Goal: Task Accomplishment & Management: Use online tool/utility

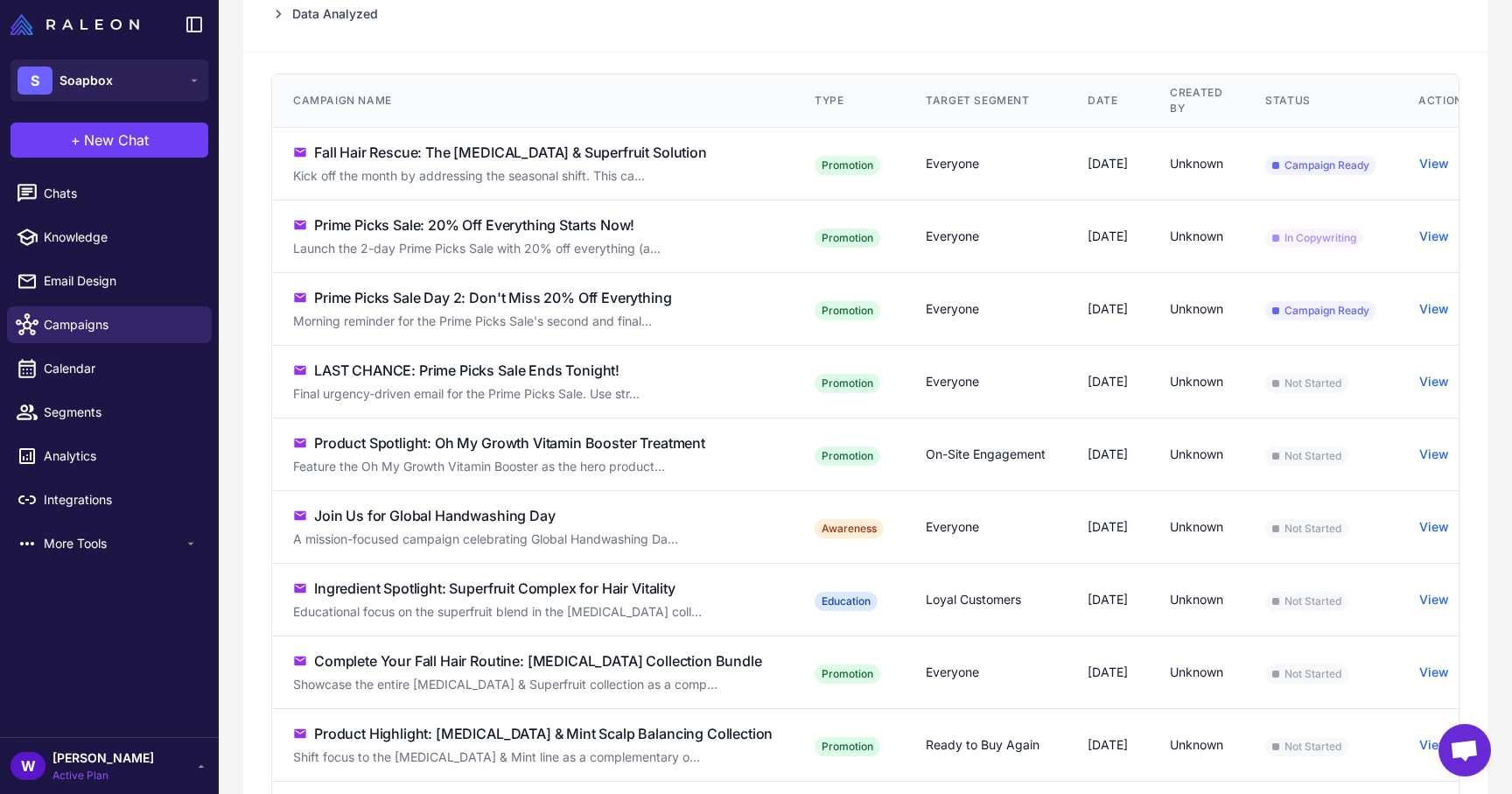
scroll to position [317, 0]
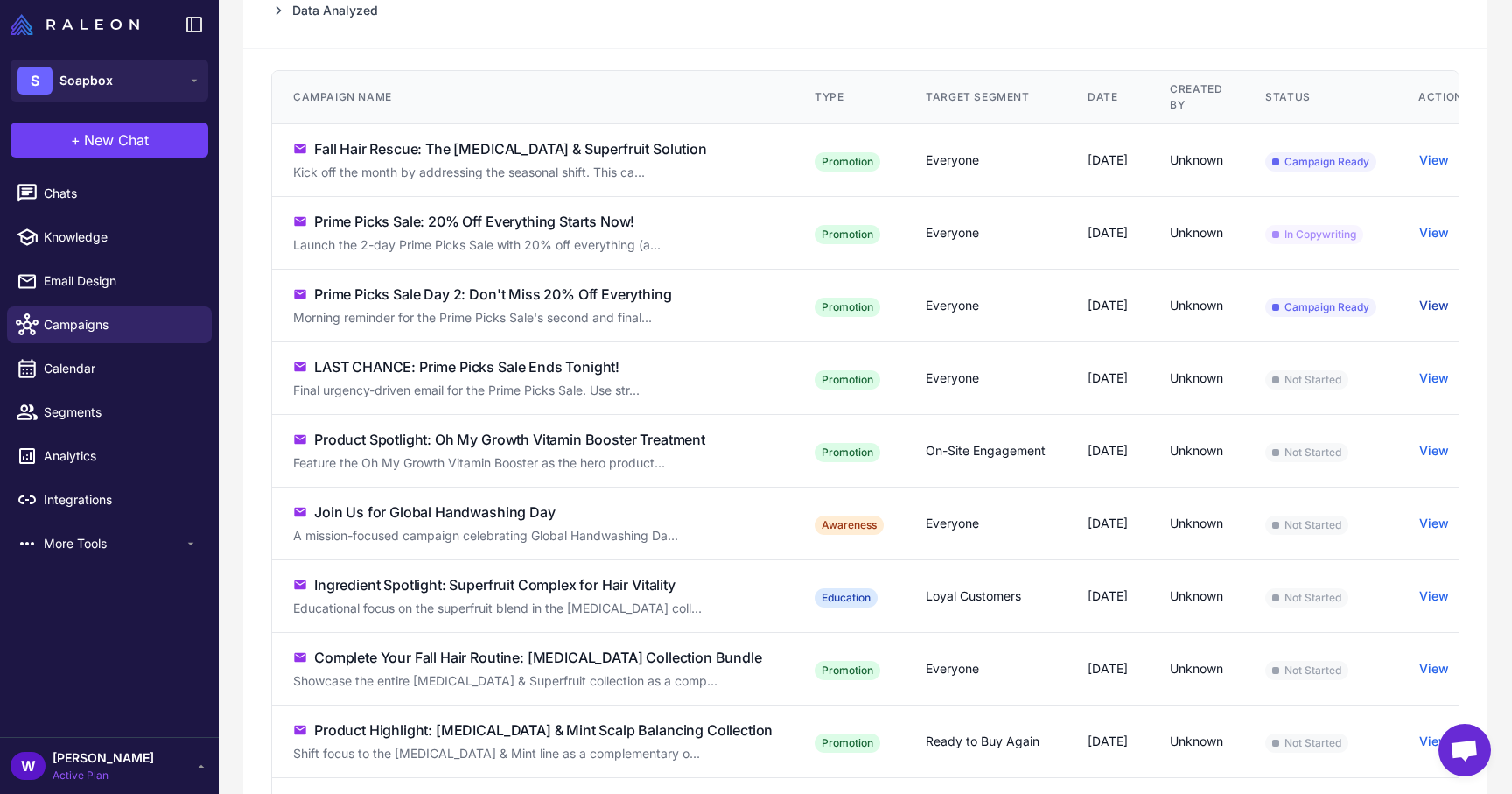
click at [1440, 307] on button "View" at bounding box center [1434, 305] width 30 height 19
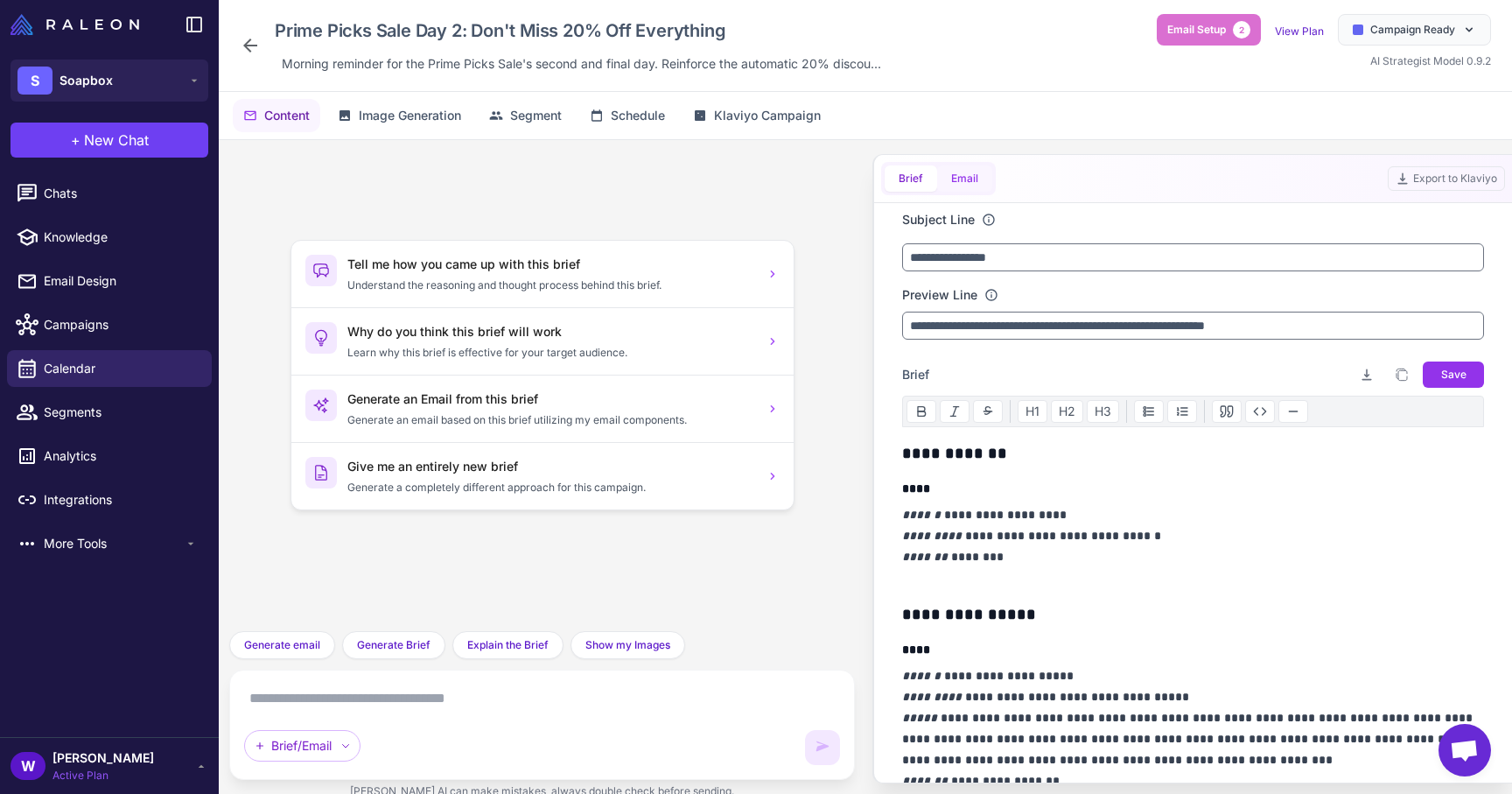
click at [984, 190] on button "Email" at bounding box center [964, 178] width 55 height 26
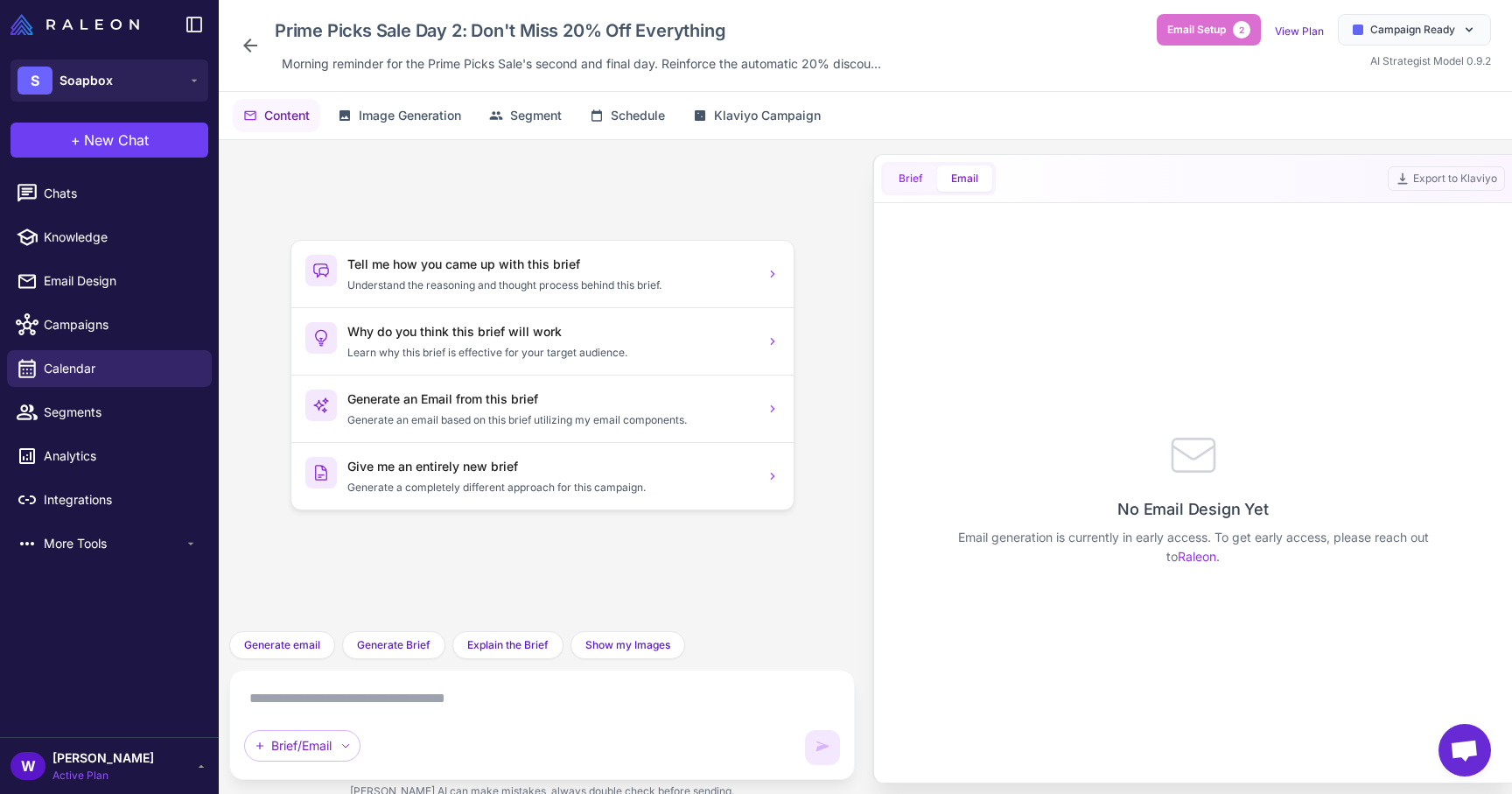
click at [921, 173] on span "Brief" at bounding box center [911, 178] width 24 height 15
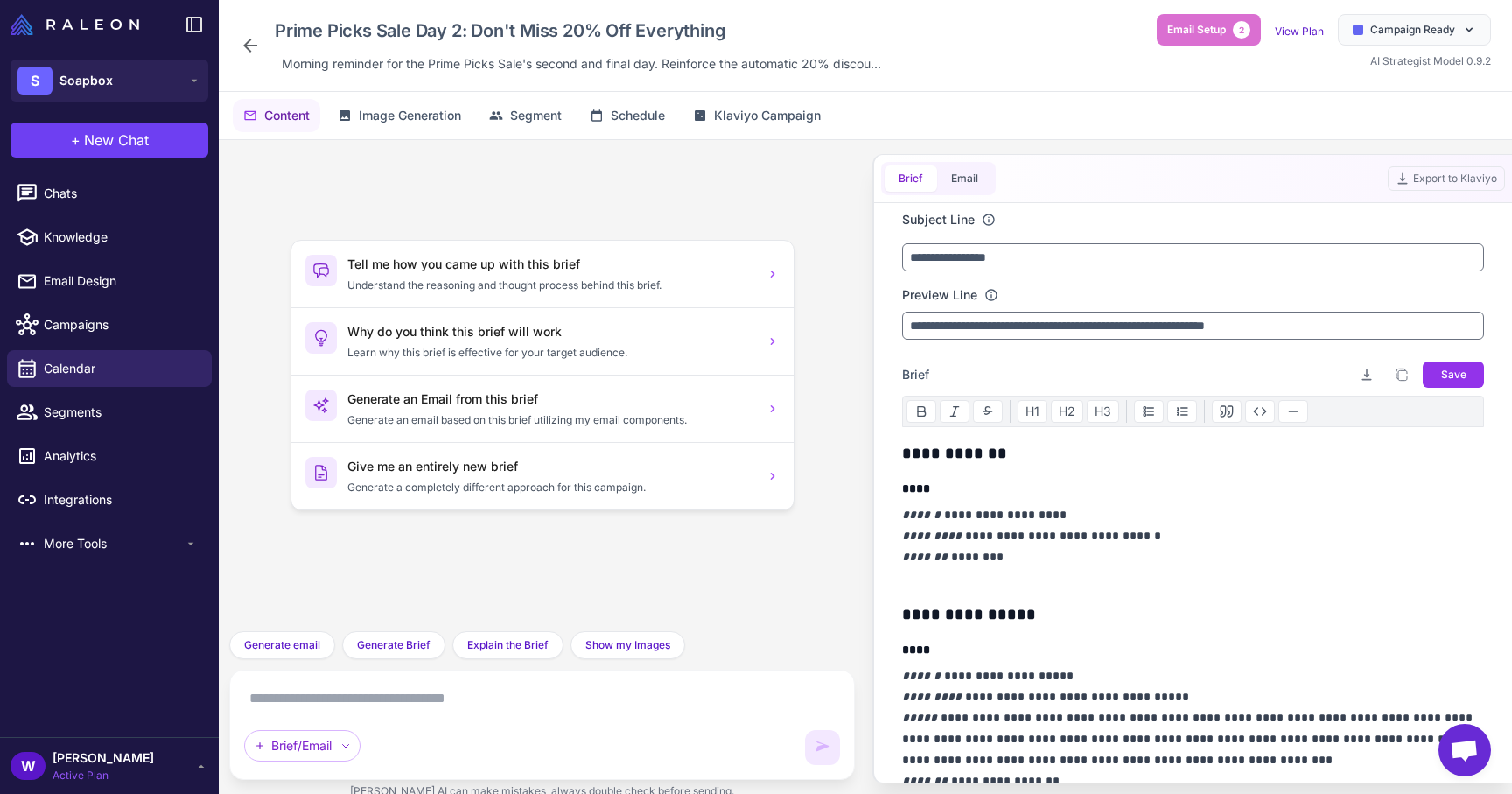
click at [246, 38] on icon at bounding box center [250, 45] width 21 height 21
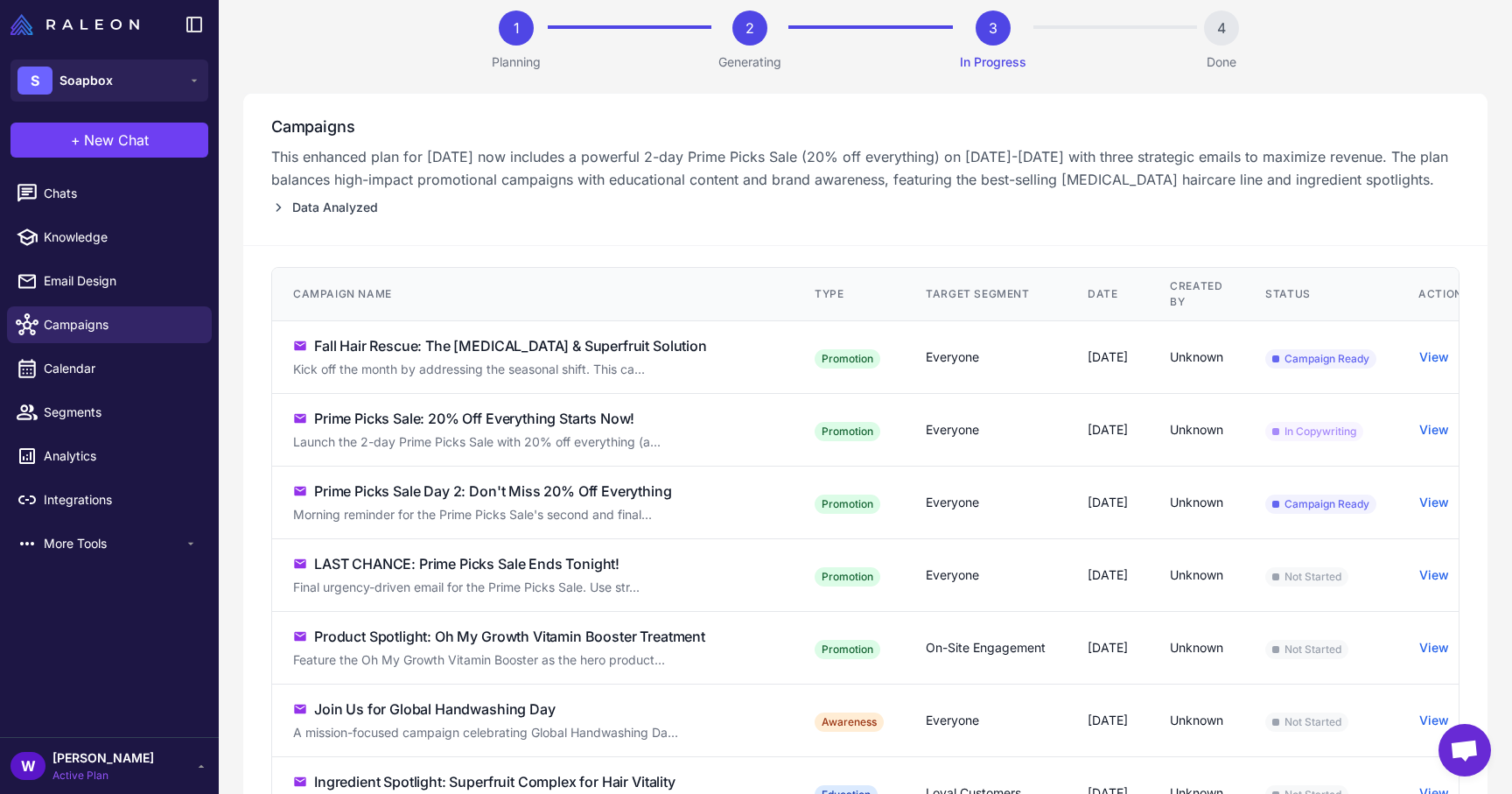
scroll to position [165, 0]
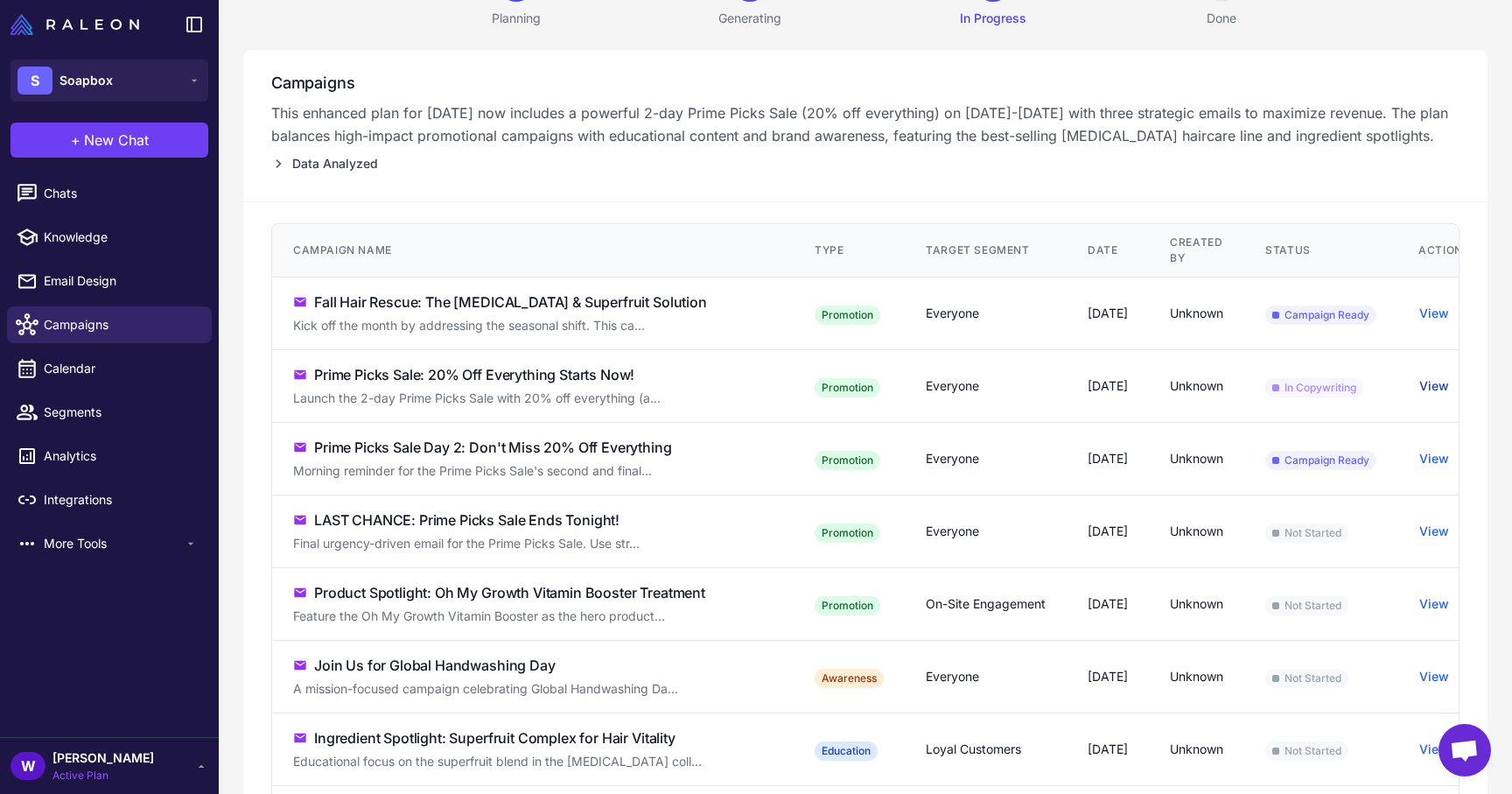
click at [1446, 386] on button "View" at bounding box center [1434, 385] width 30 height 19
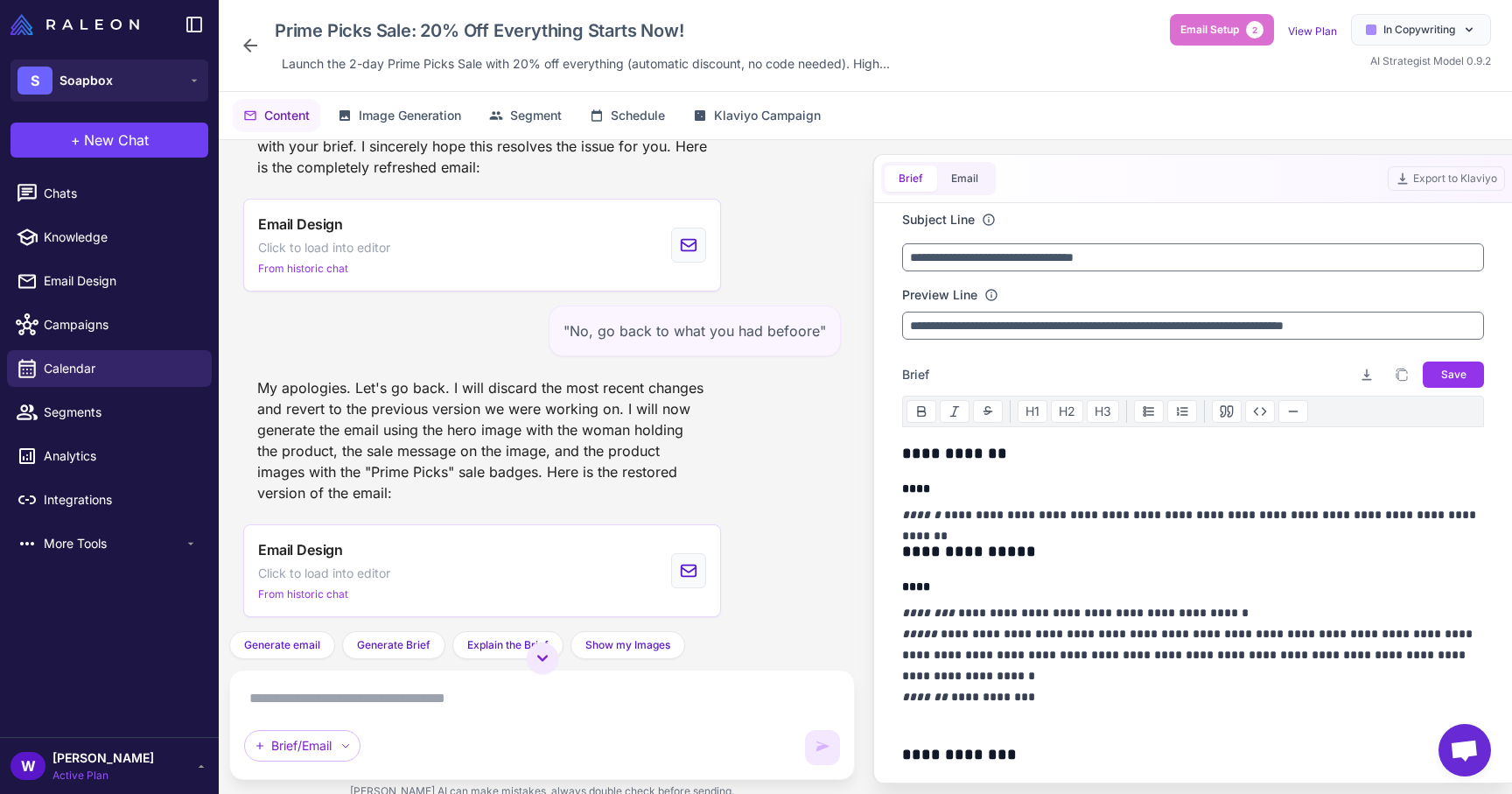
scroll to position [27681, 0]
click at [972, 174] on button "Email" at bounding box center [964, 178] width 55 height 26
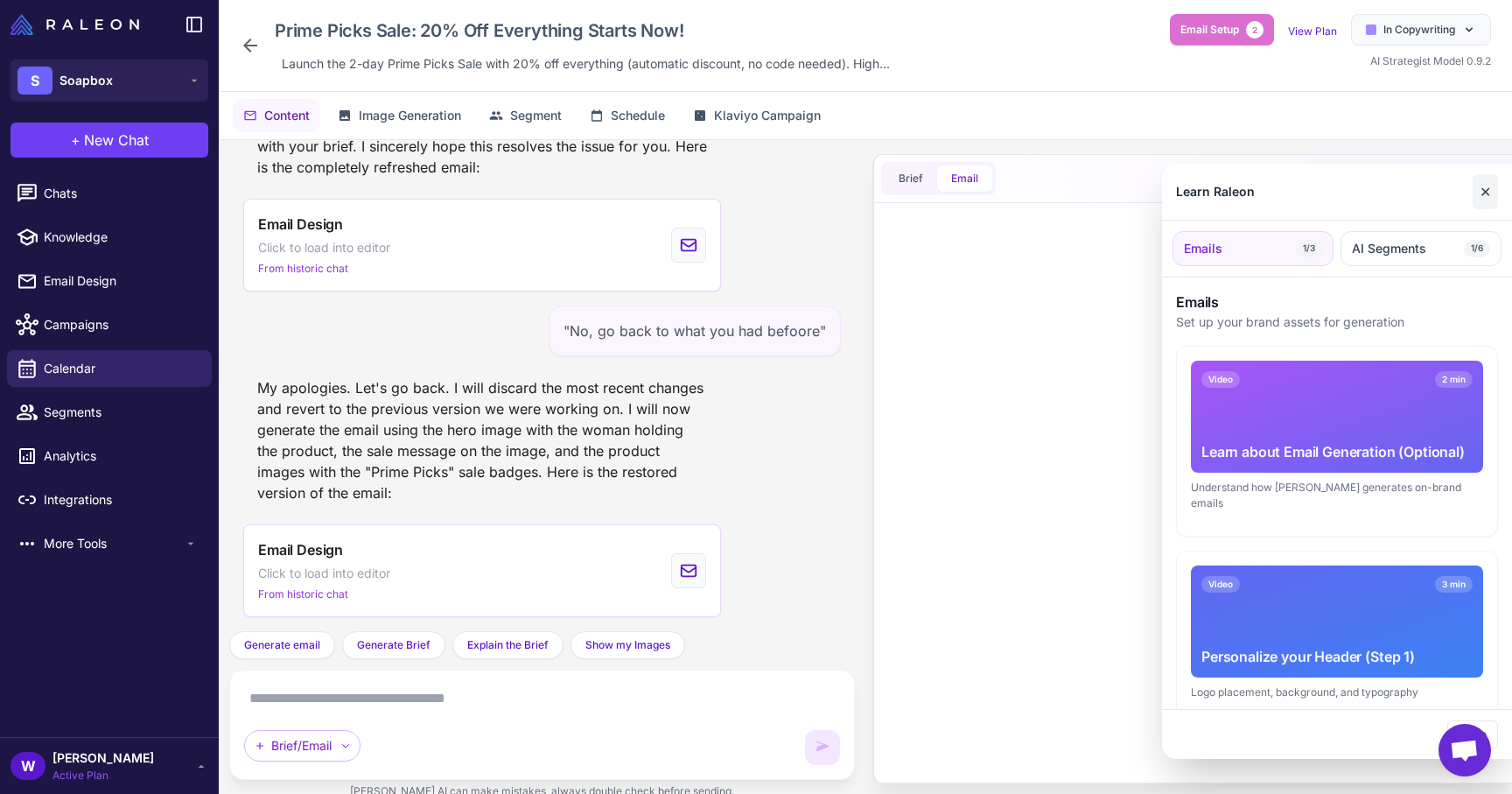
click at [1488, 197] on button "✕" at bounding box center [1486, 192] width 25 height 35
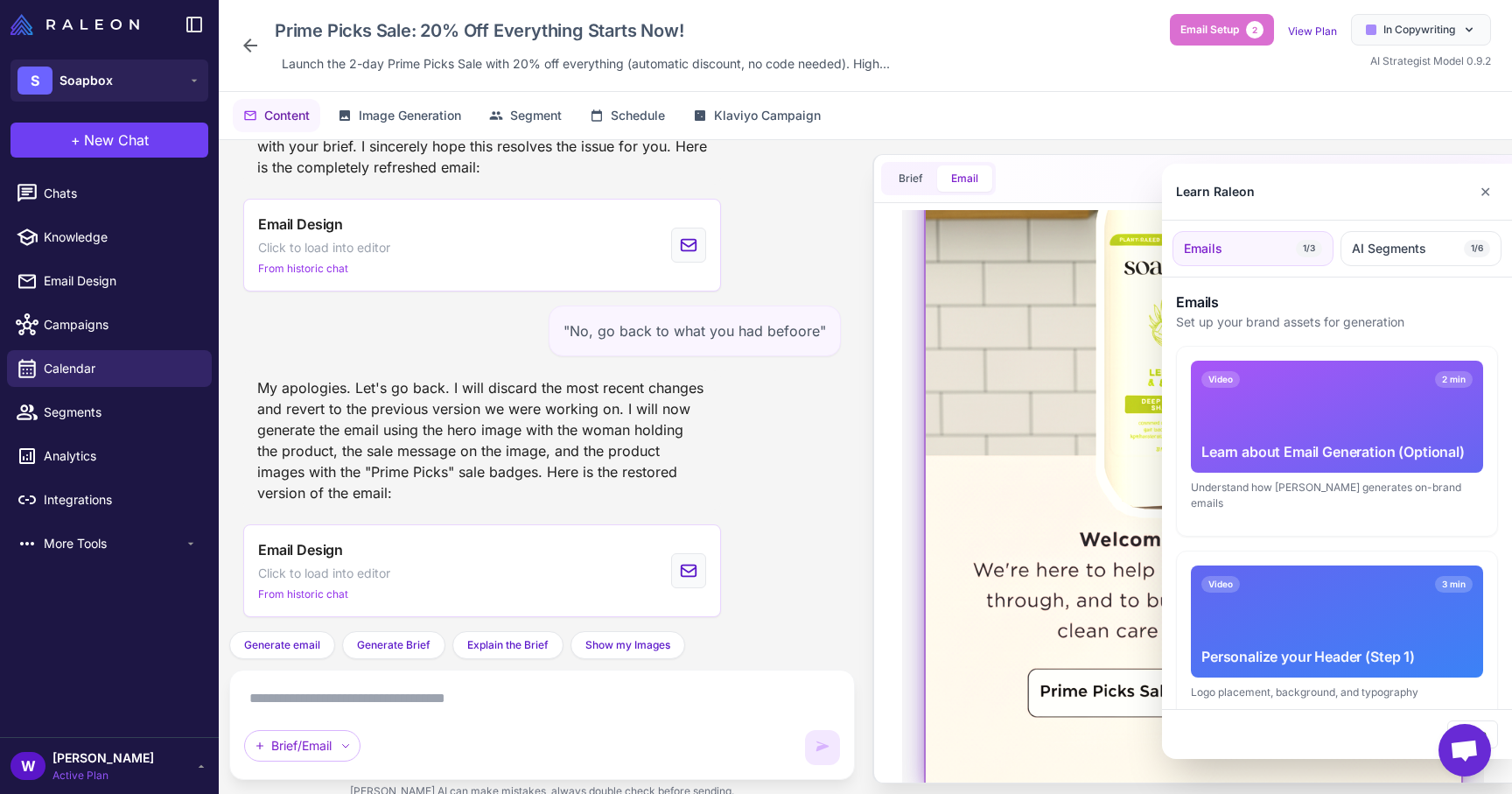
scroll to position [433, 0]
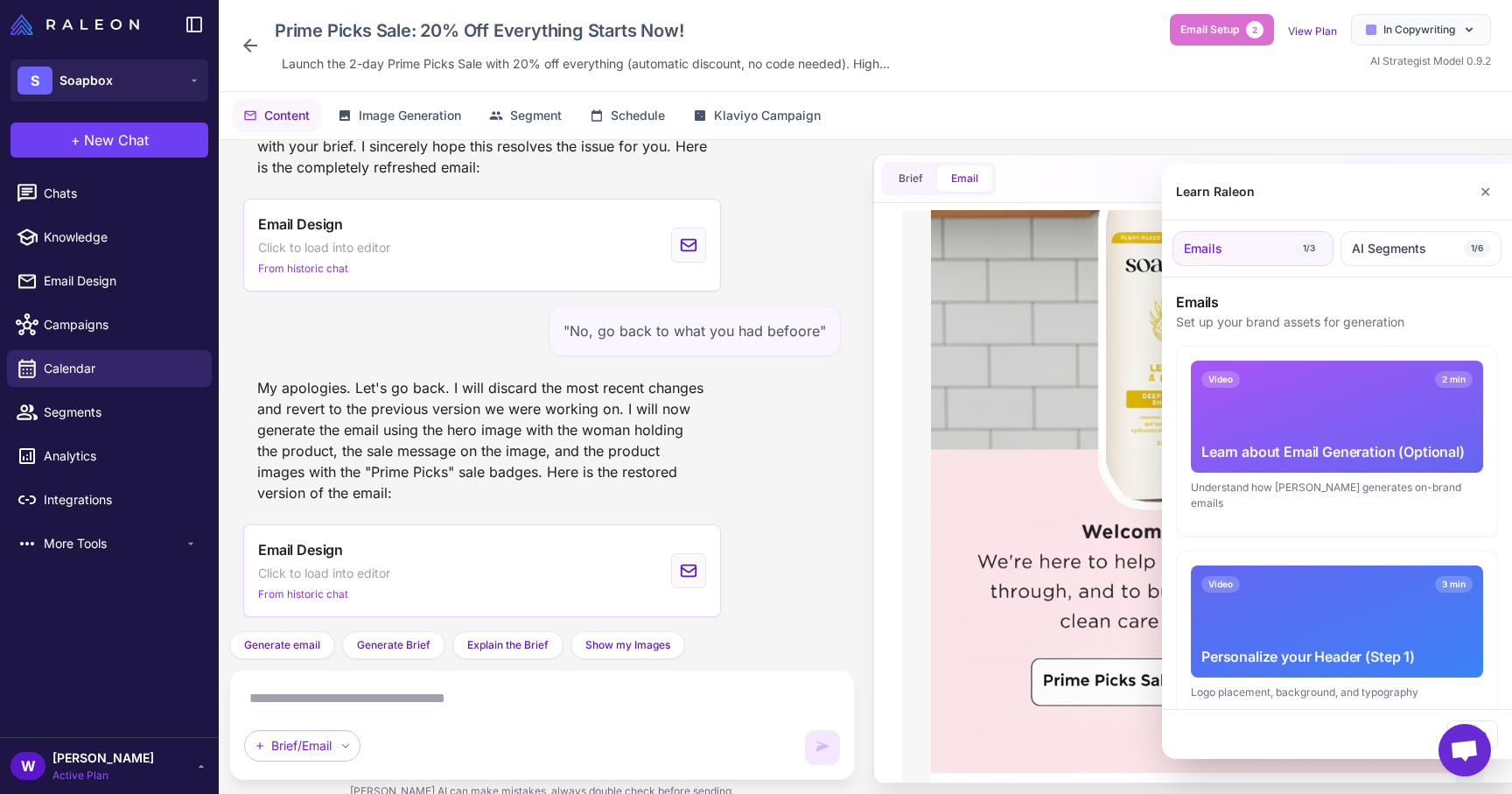
click at [1470, 185] on div "Learn Raleon ✕" at bounding box center [1337, 192] width 350 height 57
click at [1481, 185] on button "✕" at bounding box center [1486, 192] width 25 height 35
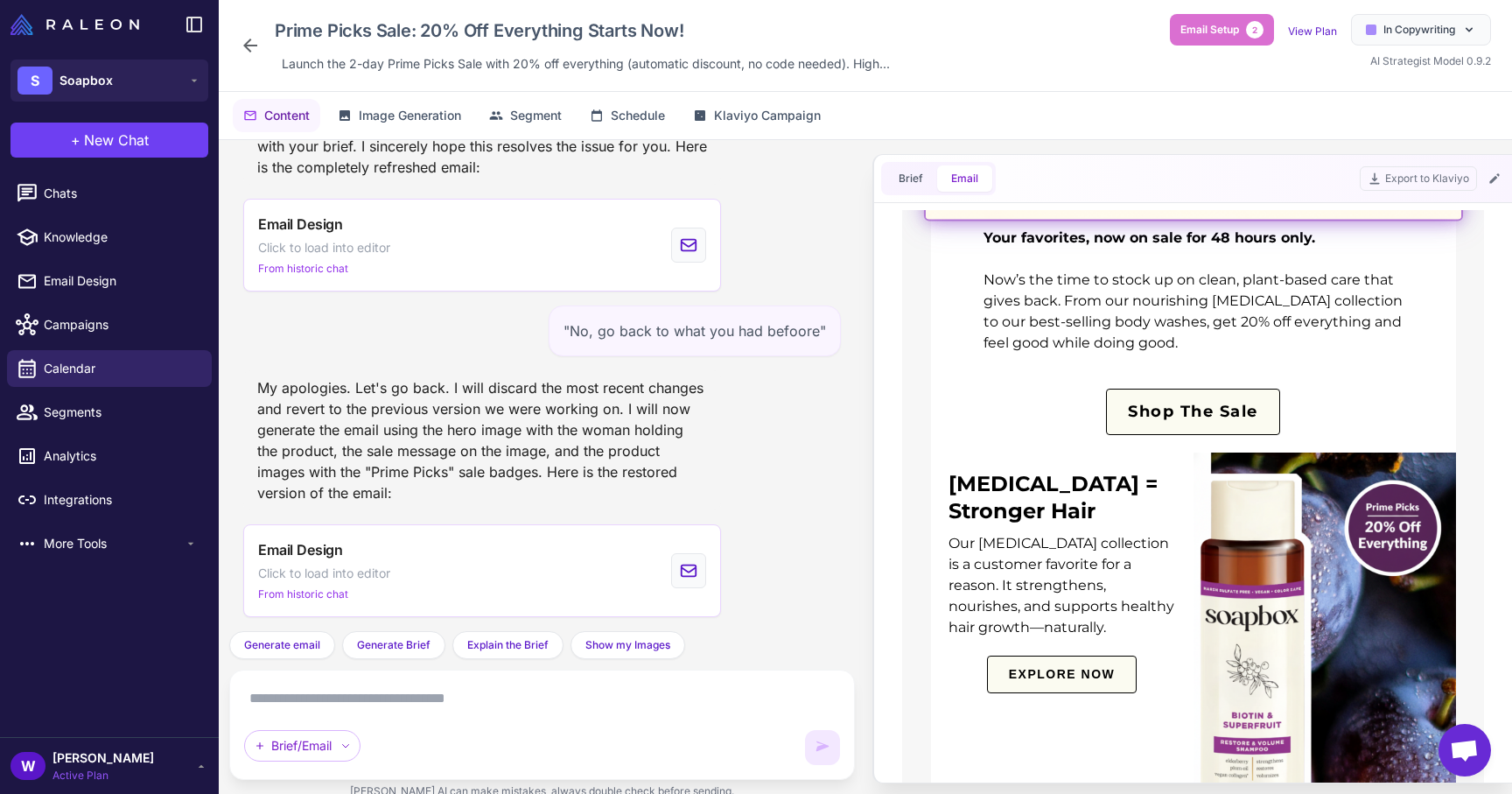
scroll to position [1109, 0]
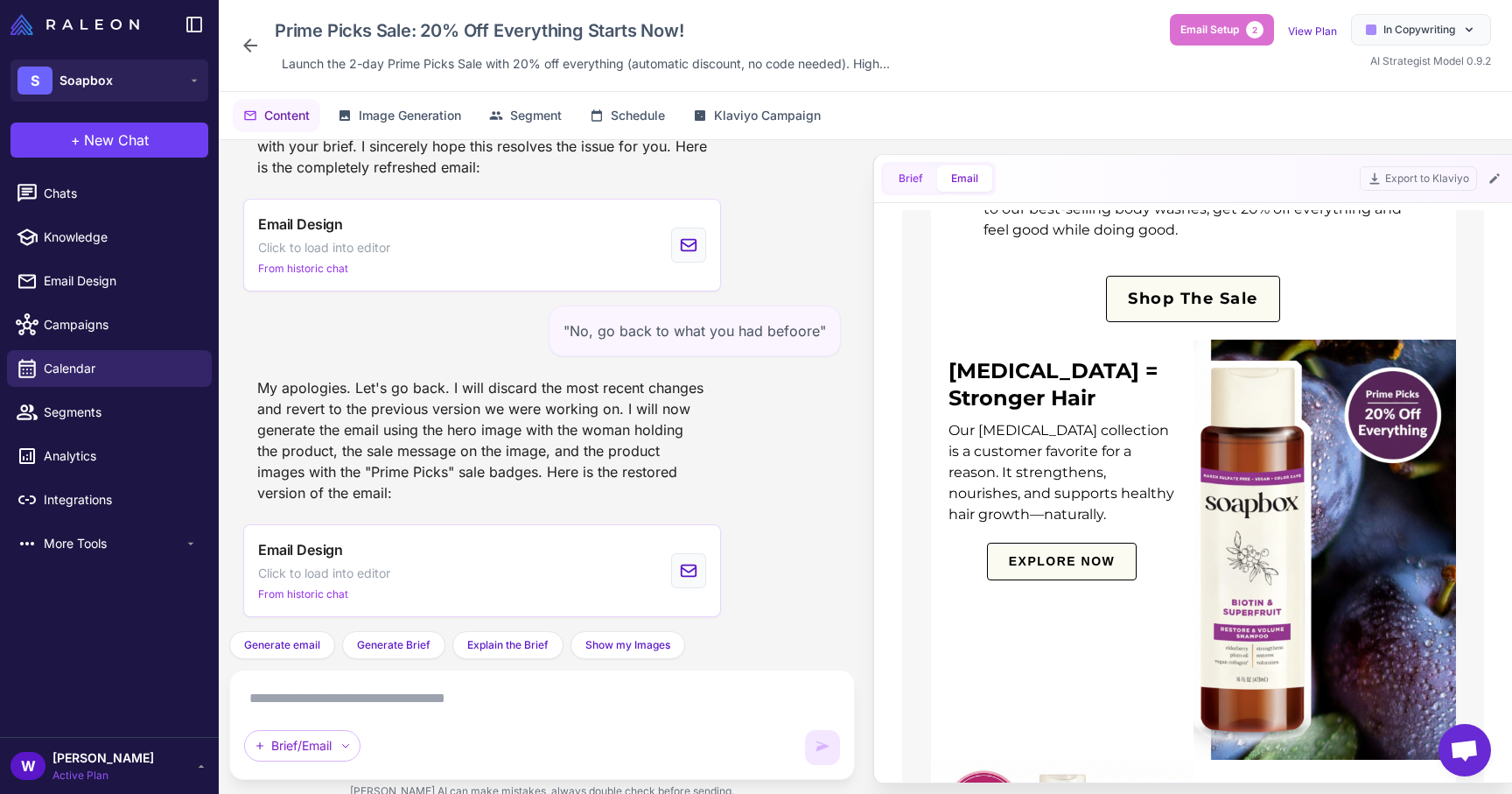
click at [911, 177] on span "Brief" at bounding box center [911, 178] width 24 height 15
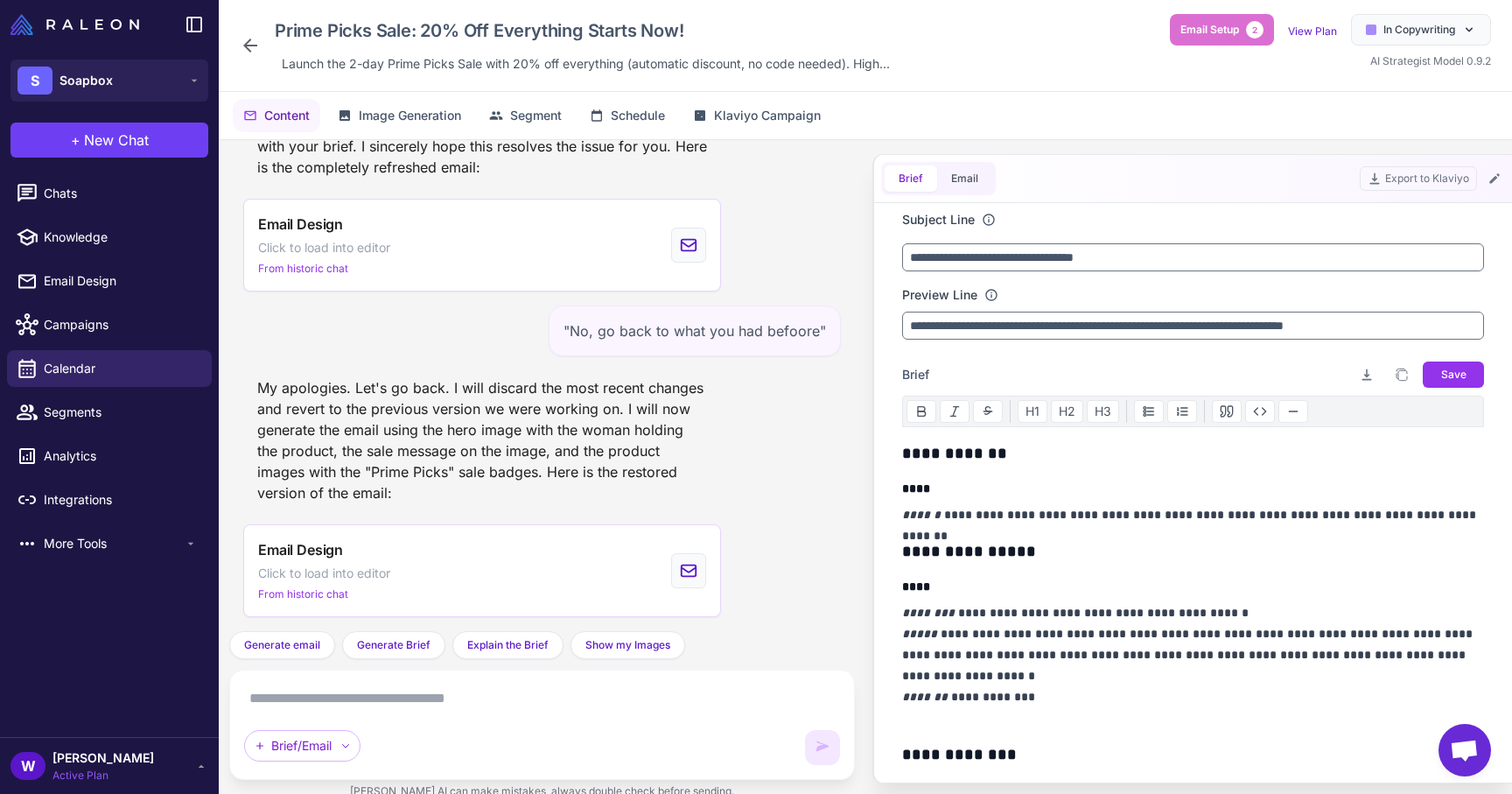
click at [833, 228] on div "Email Design Click to load into editor From historic chat" at bounding box center [542, 245] width 598 height 93
click at [251, 49] on icon at bounding box center [250, 45] width 21 height 21
